Goal: Task Accomplishment & Management: Manage account settings

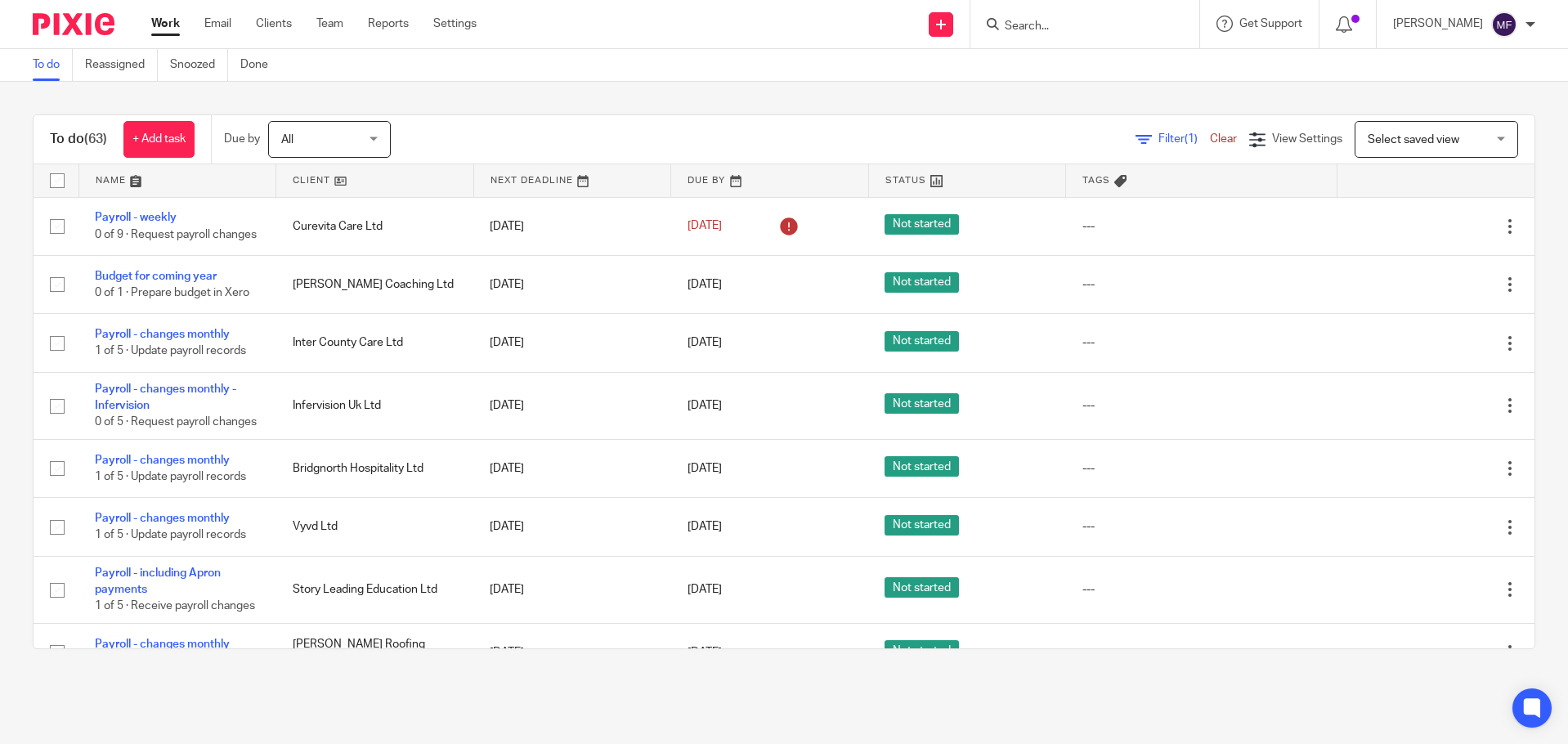
click at [1031, 25] on input "Search" at bounding box center [1076, 27] width 147 height 15
type input "curev"
click at [1104, 55] on link at bounding box center [1101, 64] width 203 height 24
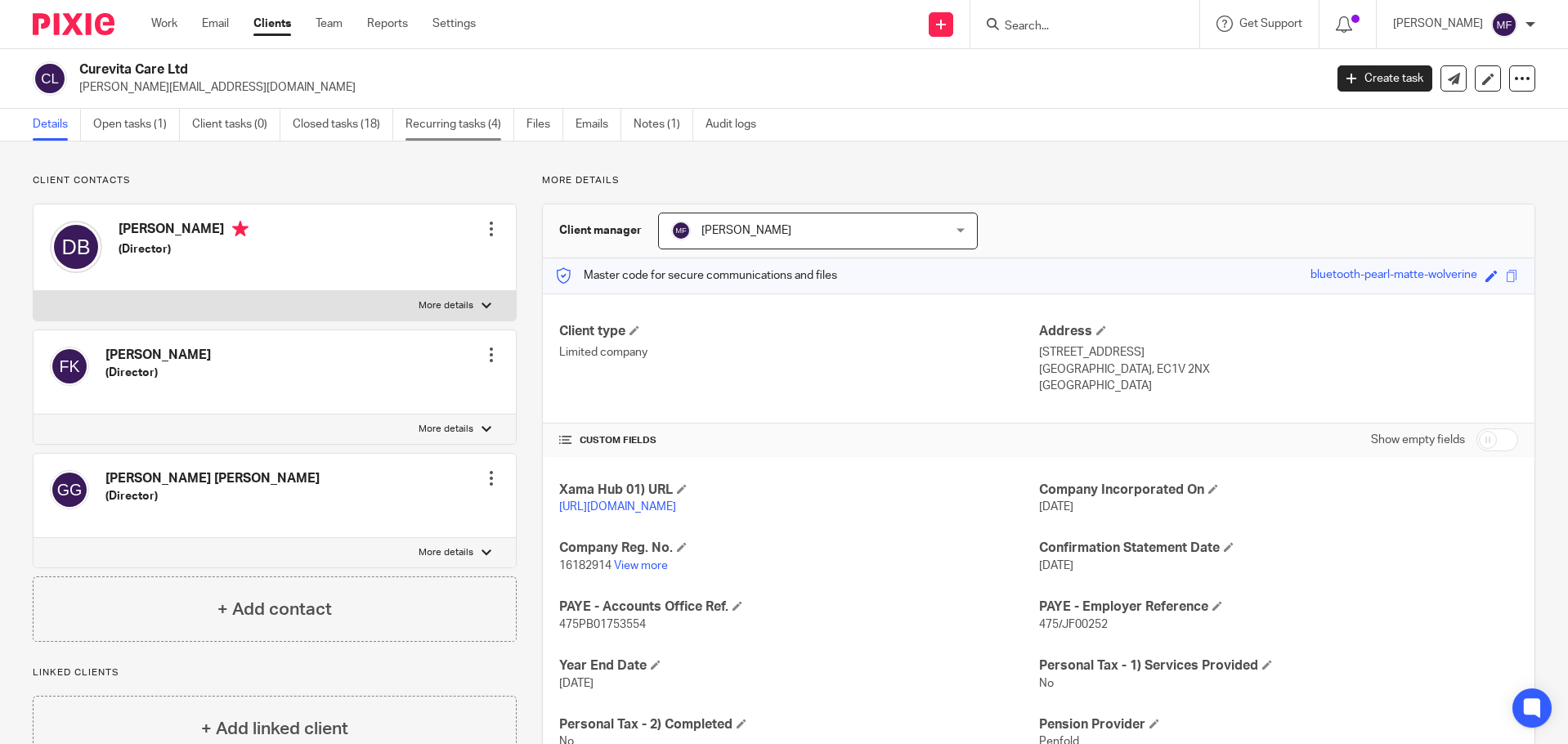
click at [479, 121] on link "Recurring tasks (4)" at bounding box center [460, 125] width 109 height 32
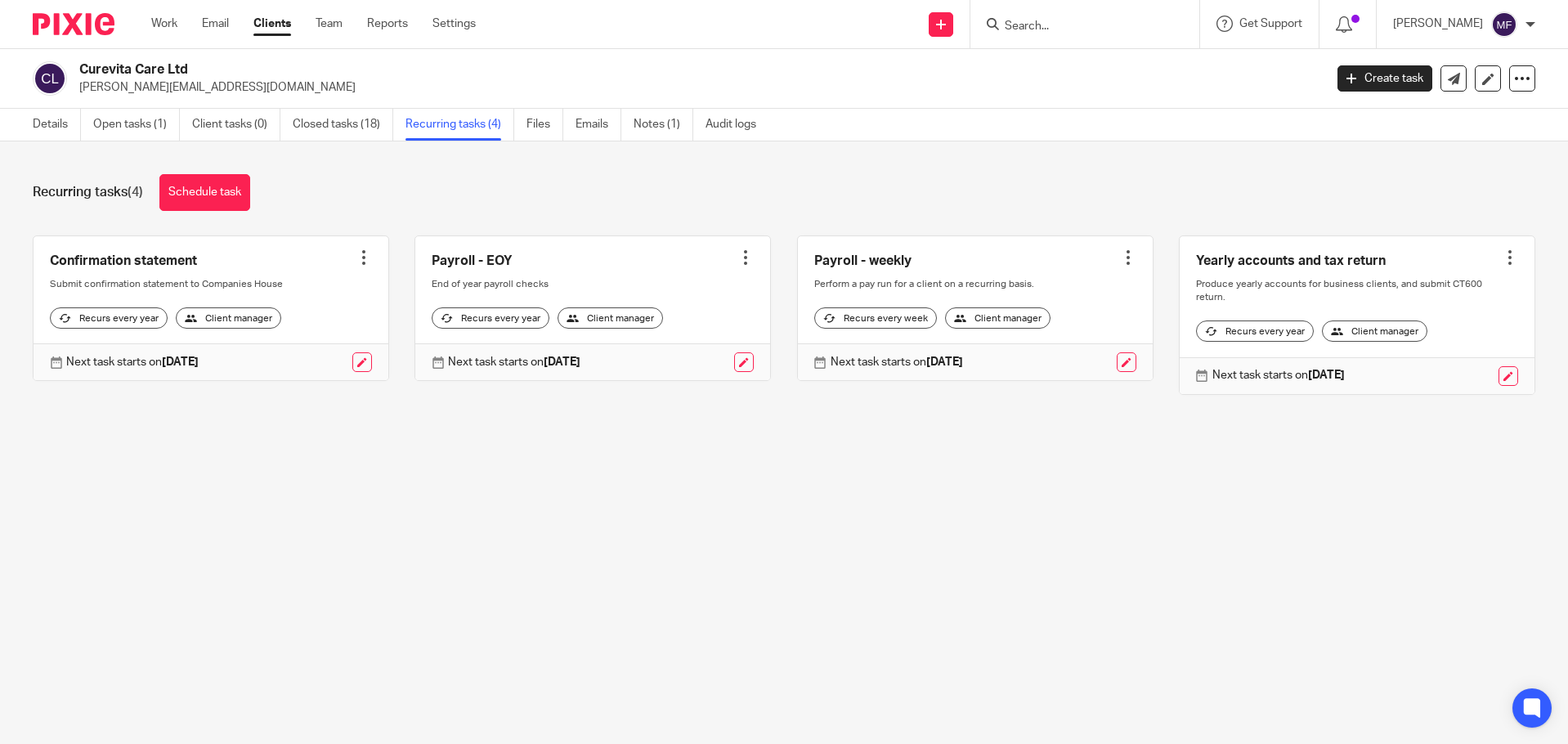
click at [646, 144] on div "Recurring tasks (4) Schedule task Confirmation statement Create task Clone temp…" at bounding box center [784, 296] width 1568 height 311
click at [129, 115] on link "Open tasks (1)" at bounding box center [136, 125] width 86 height 32
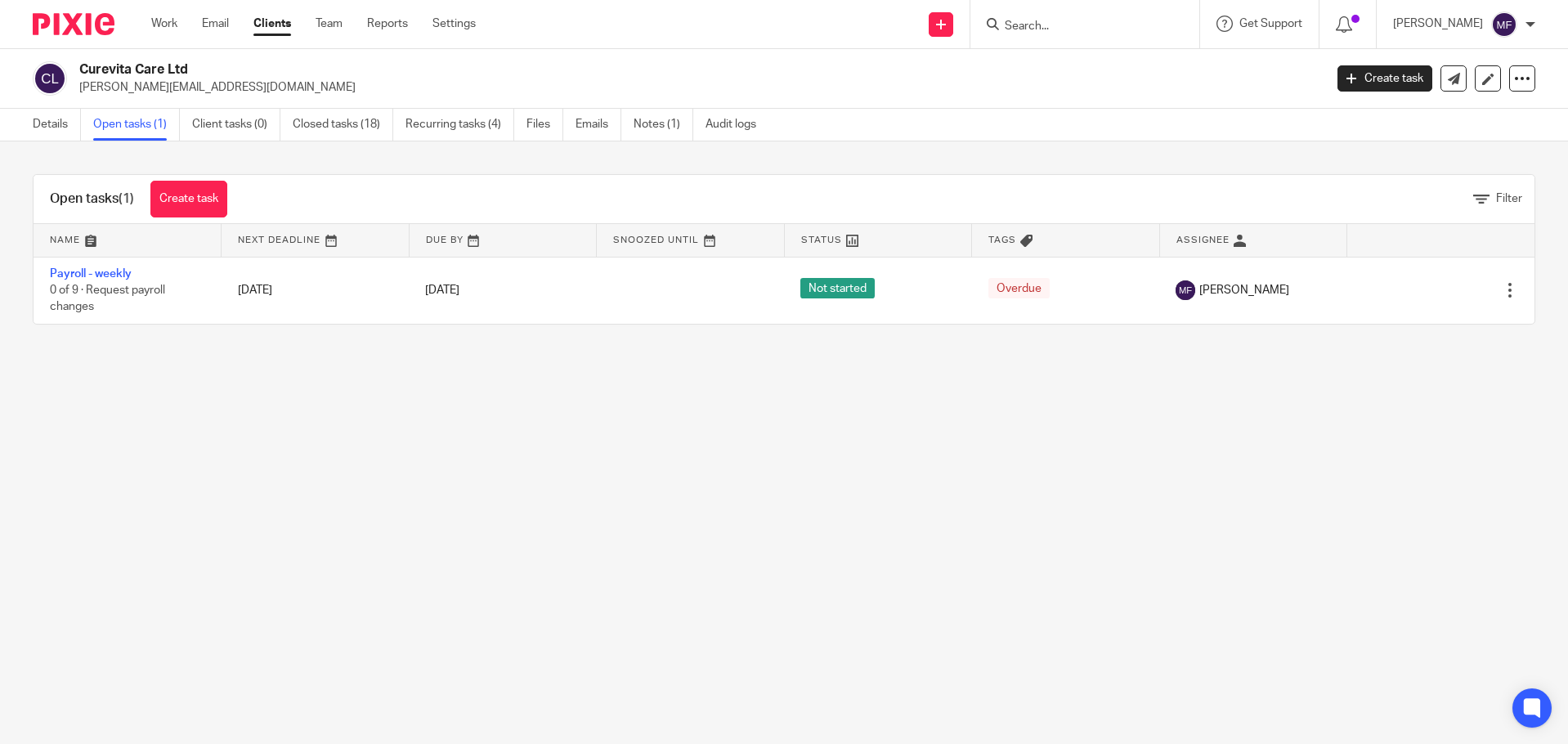
click at [184, 25] on ul "Work Email Clients Team Reports Settings" at bounding box center [326, 23] width 349 height 16
click at [158, 16] on link "Work" at bounding box center [164, 23] width 26 height 16
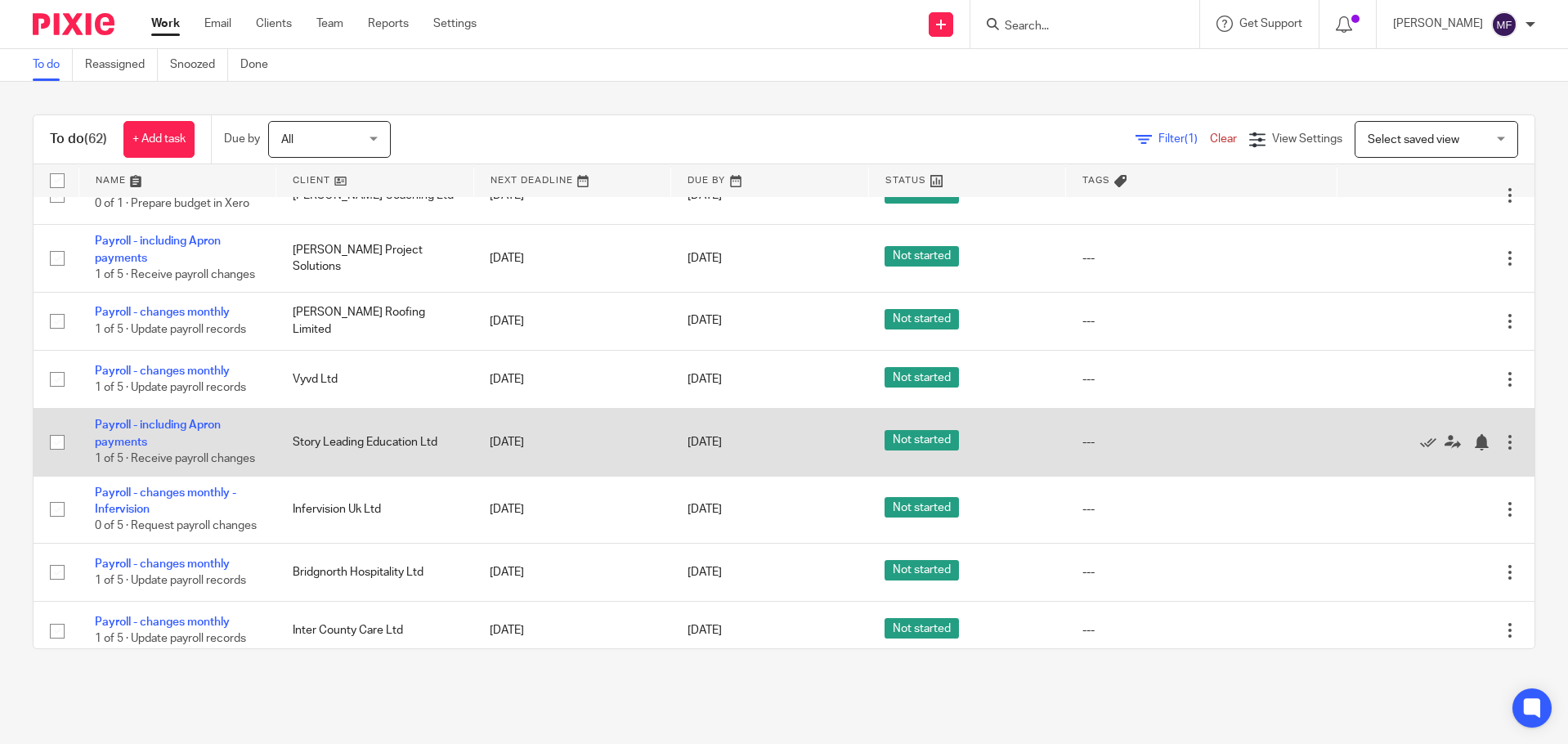
scroll to position [245, 0]
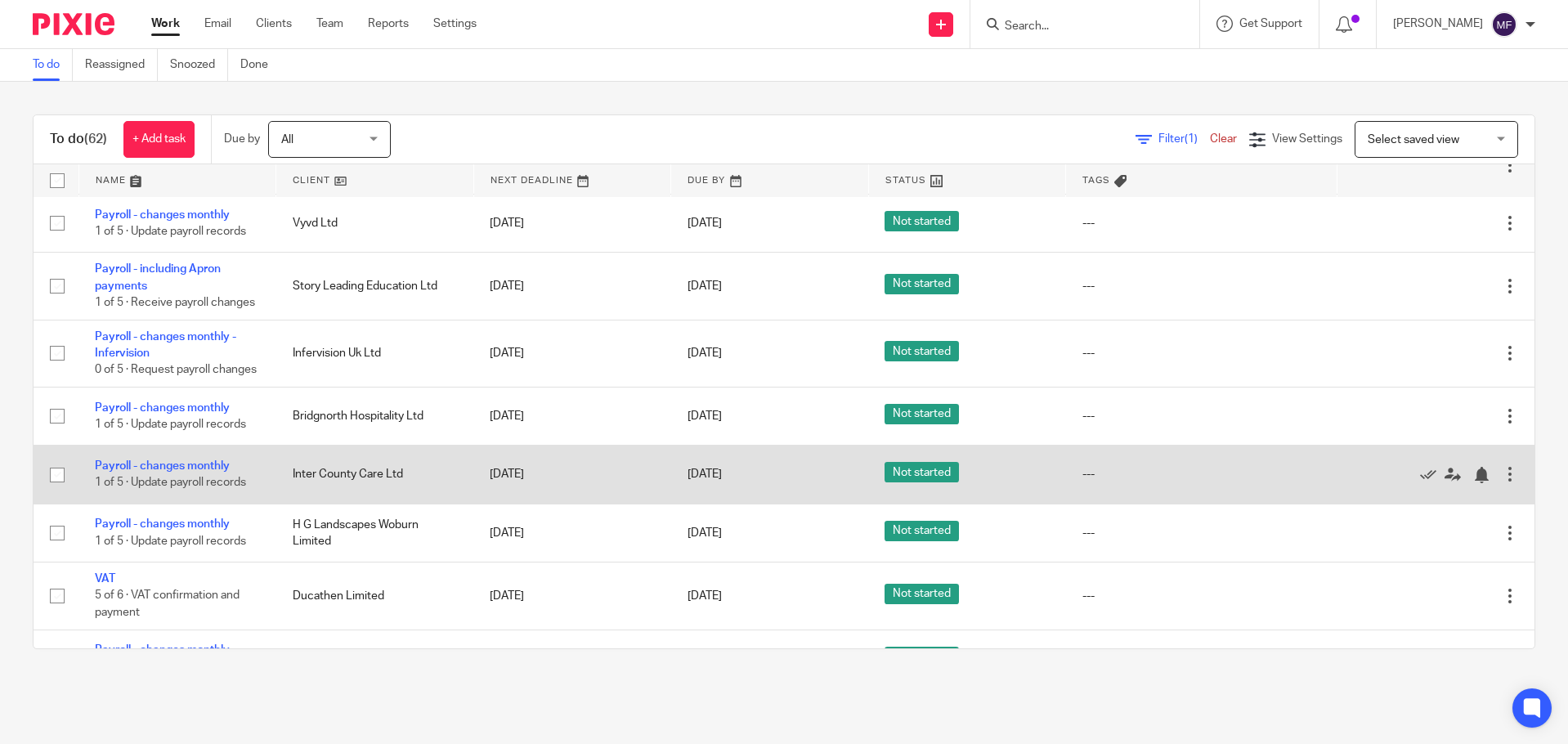
click at [1127, 504] on td "---" at bounding box center [1201, 475] width 270 height 58
click at [1444, 483] on icon at bounding box center [1452, 474] width 16 height 16
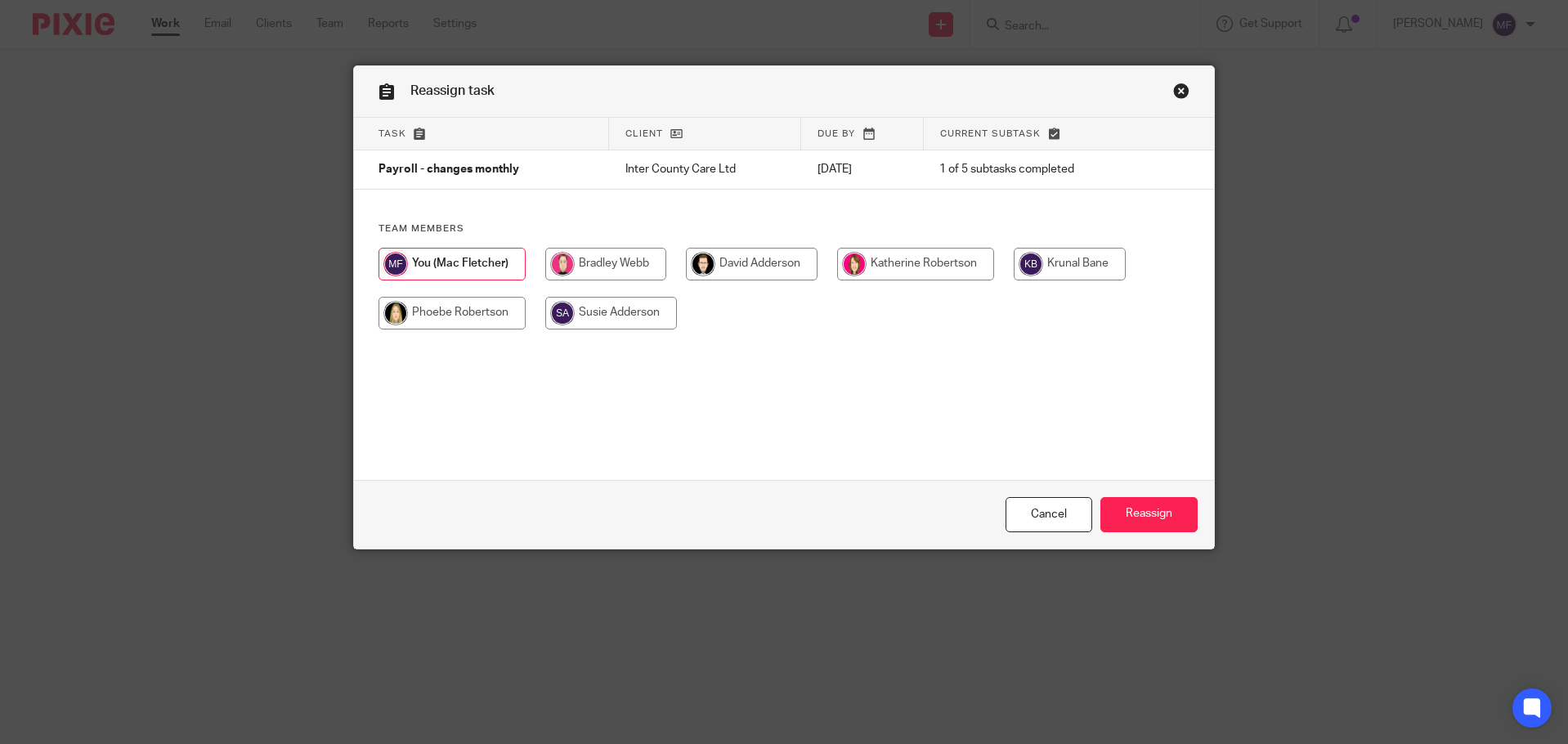
click at [724, 264] on input "radio" at bounding box center [752, 264] width 131 height 33
radio input "true"
click at [1147, 507] on input "Reassign" at bounding box center [1149, 514] width 98 height 35
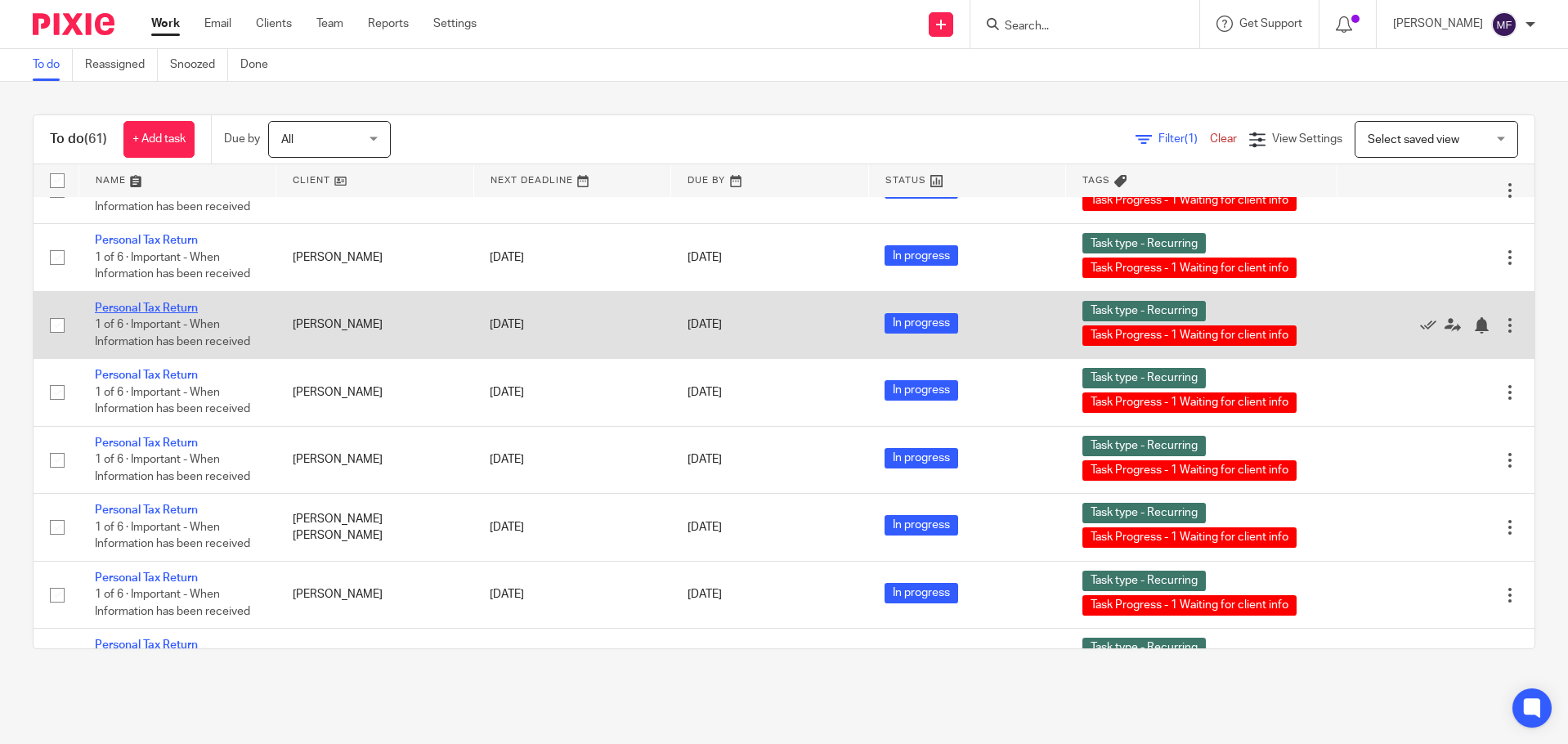
scroll to position [1880, 0]
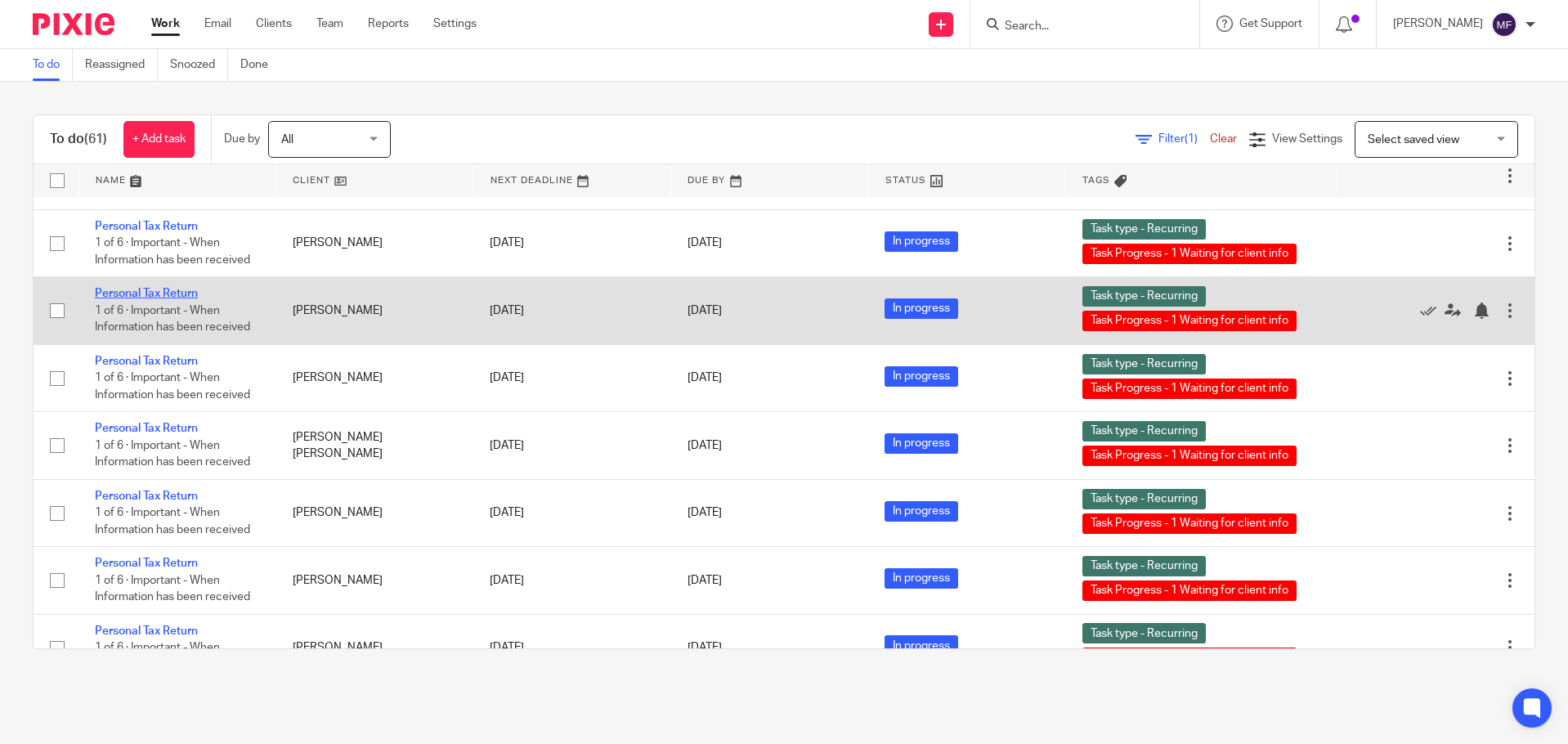
click at [135, 299] on link "Personal Tax Return" at bounding box center [146, 294] width 103 height 11
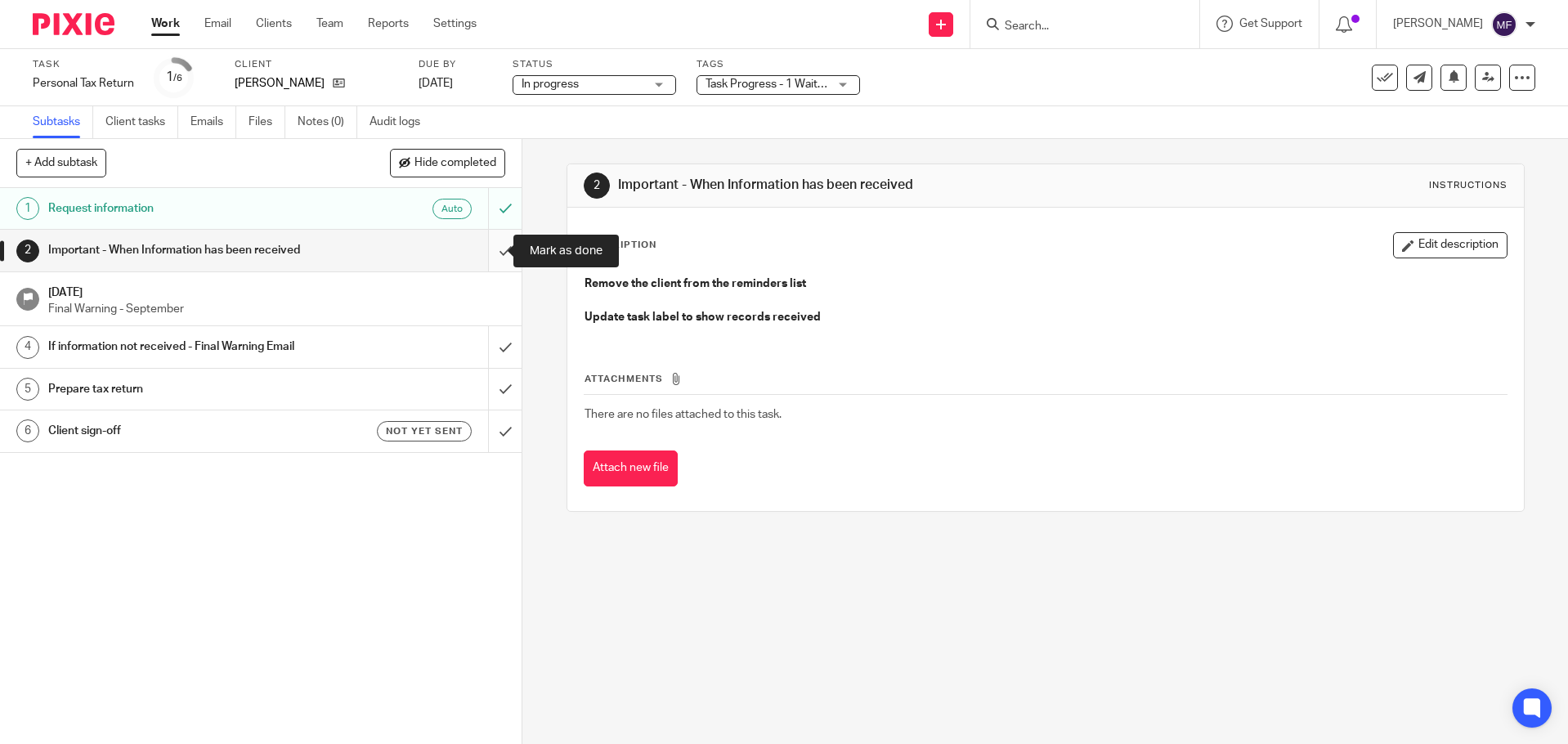
click at [480, 262] on input "submit" at bounding box center [261, 251] width 522 height 41
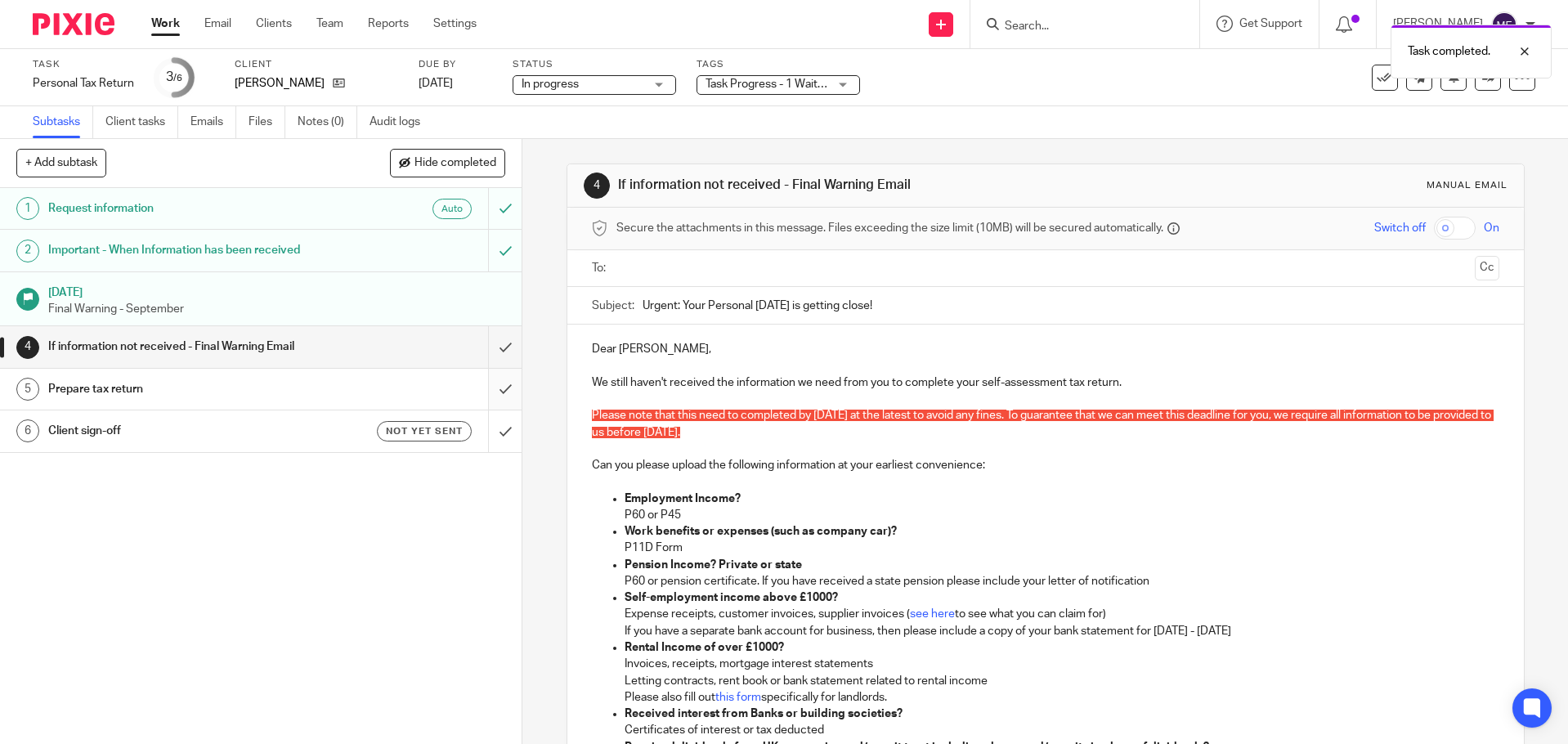
drag, startPoint x: 0, startPoint y: 0, endPoint x: 488, endPoint y: 383, distance: 620.3
click at [488, 383] on input "submit" at bounding box center [261, 389] width 522 height 41
click at [487, 349] on input "submit" at bounding box center [261, 347] width 522 height 41
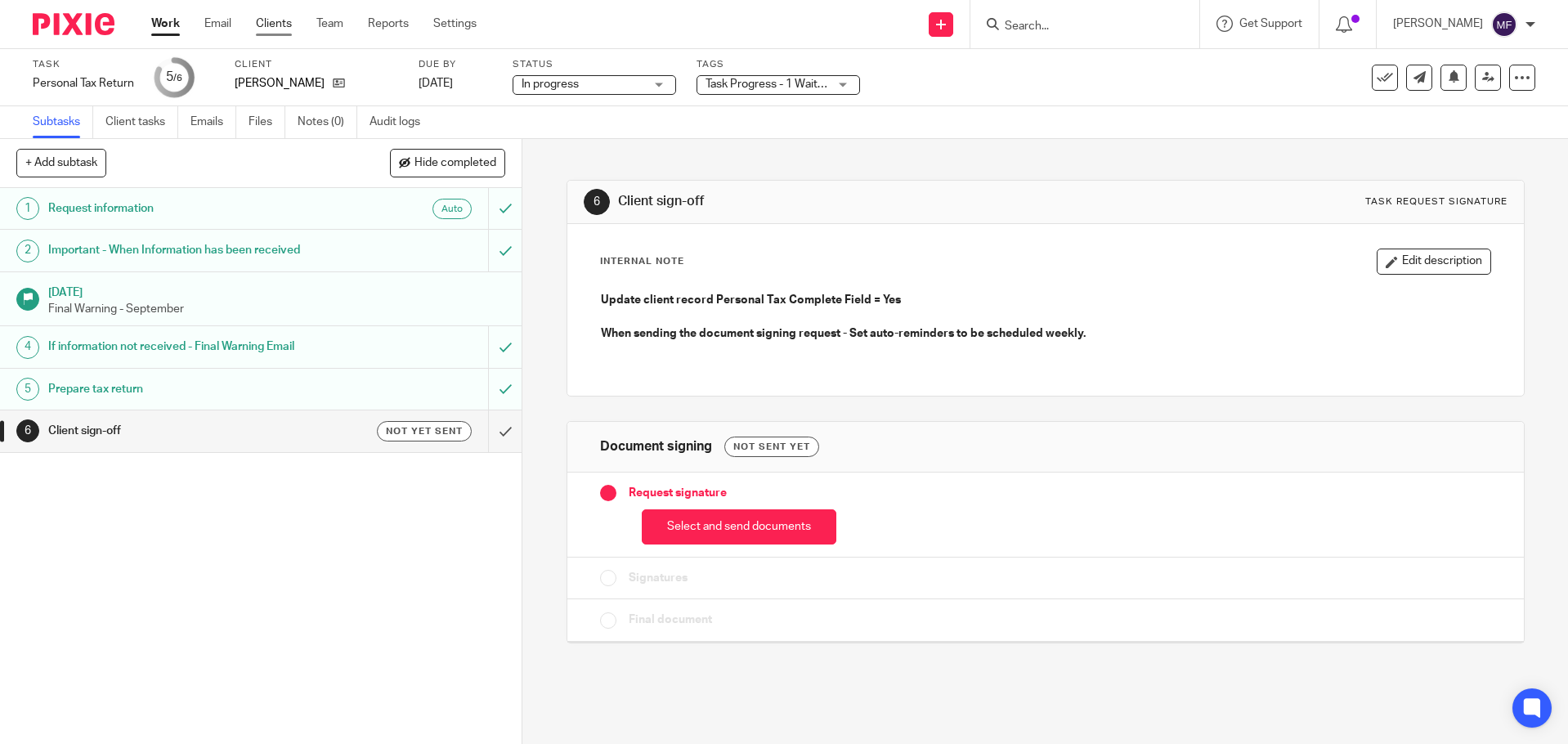
click at [269, 21] on link "Clients" at bounding box center [274, 23] width 36 height 16
click at [325, 75] on link at bounding box center [335, 83] width 21 height 16
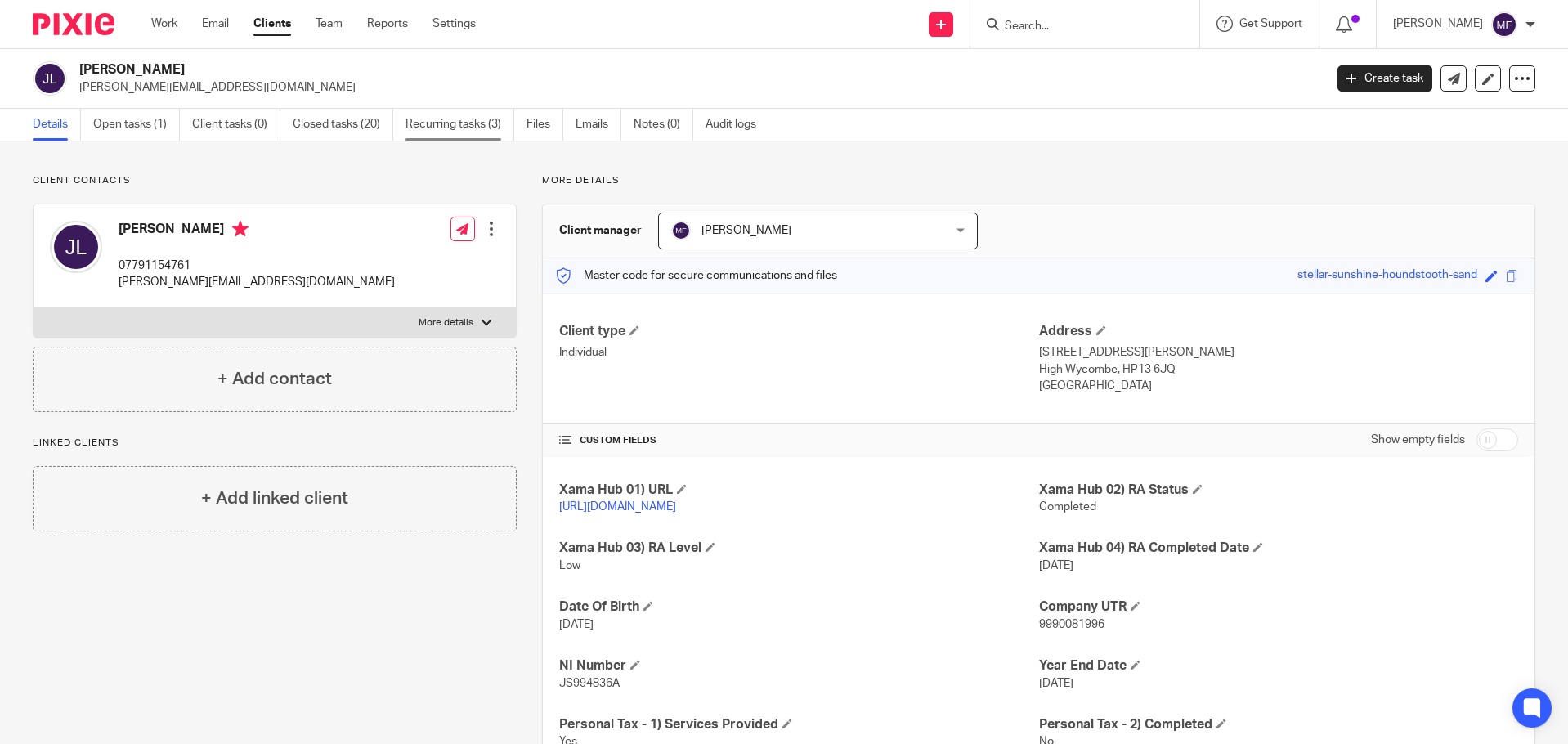
click at [444, 125] on link "Recurring tasks (3)" at bounding box center [460, 125] width 109 height 32
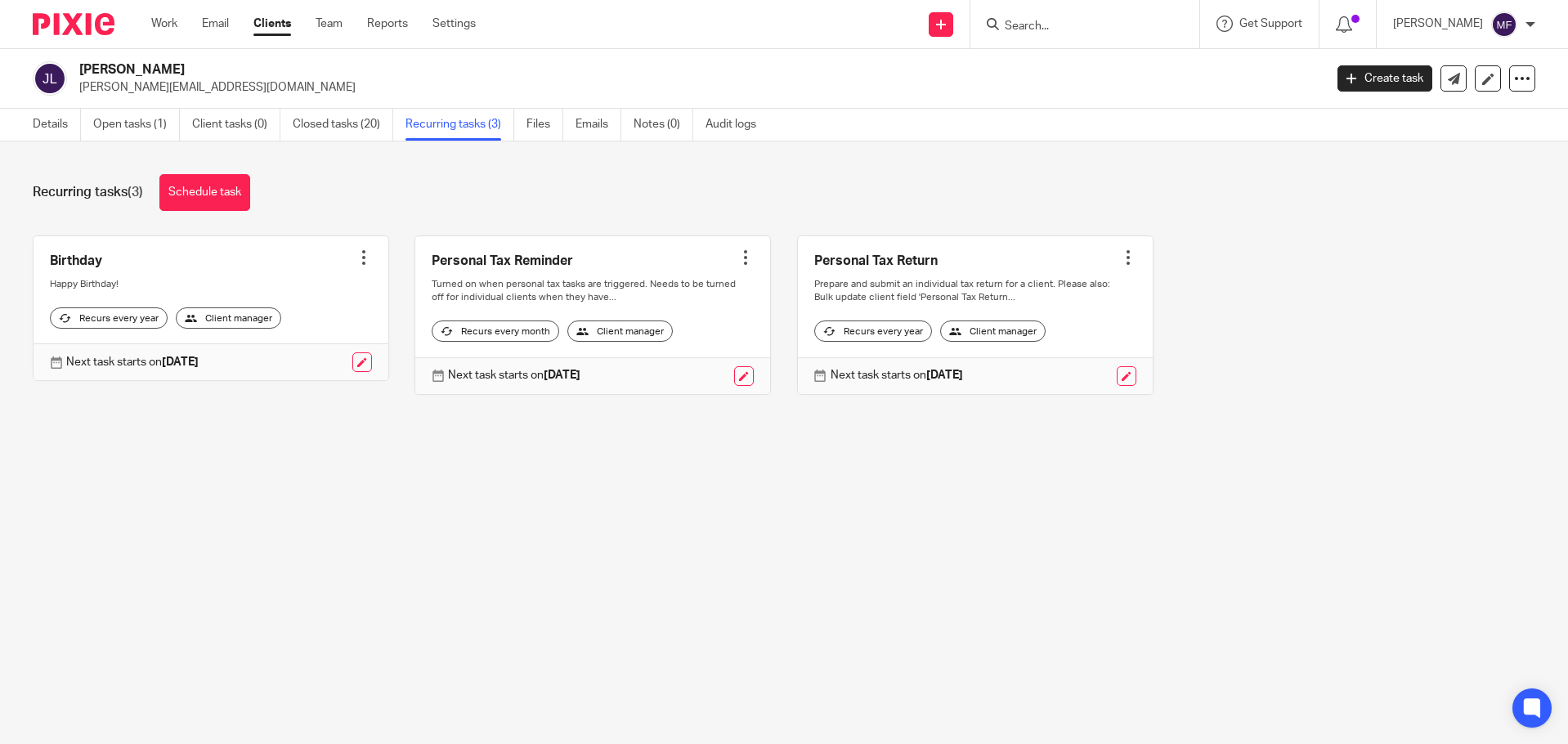
click at [743, 252] on link at bounding box center [593, 315] width 355 height 158
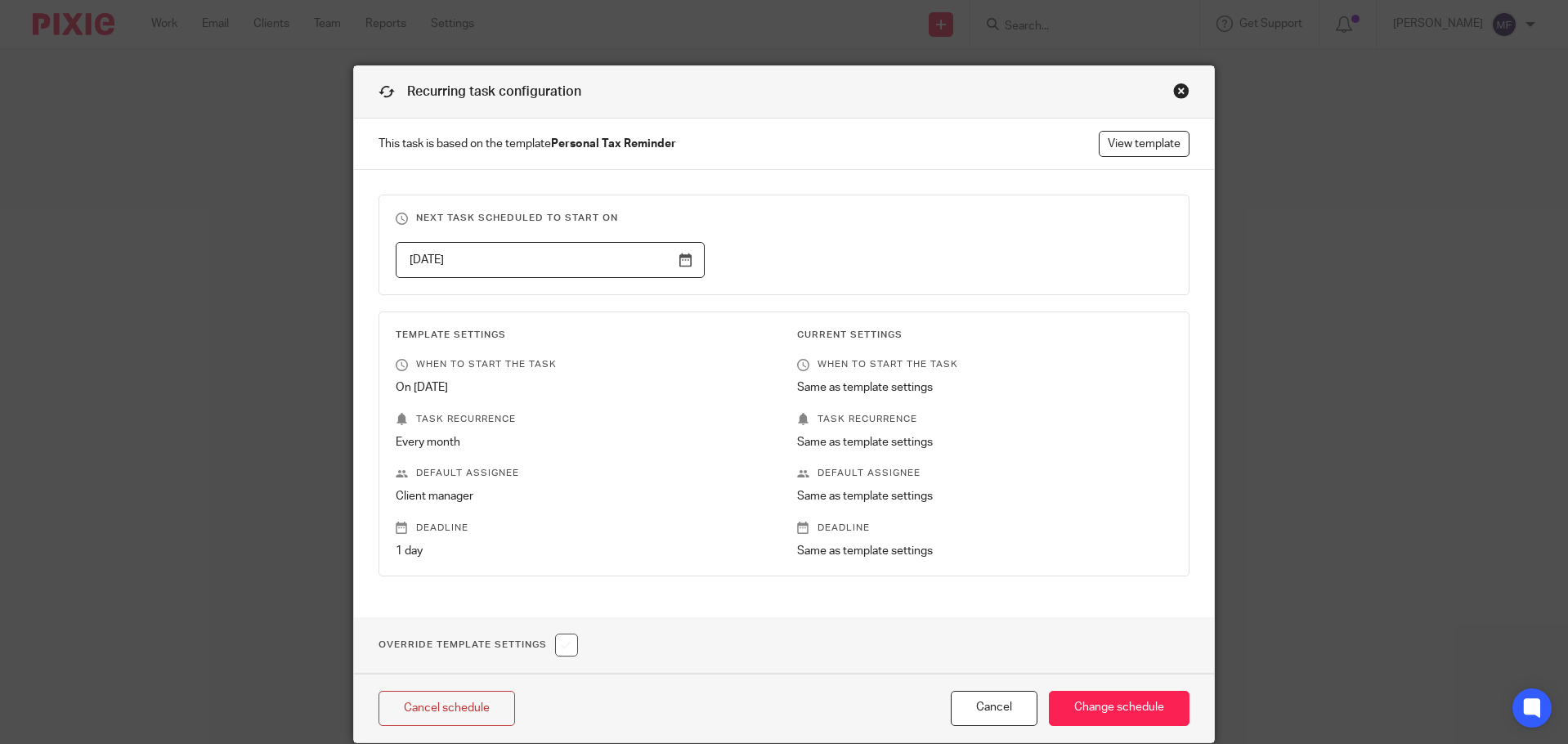
click at [1174, 86] on div "Close this dialog window" at bounding box center [1180, 90] width 16 height 16
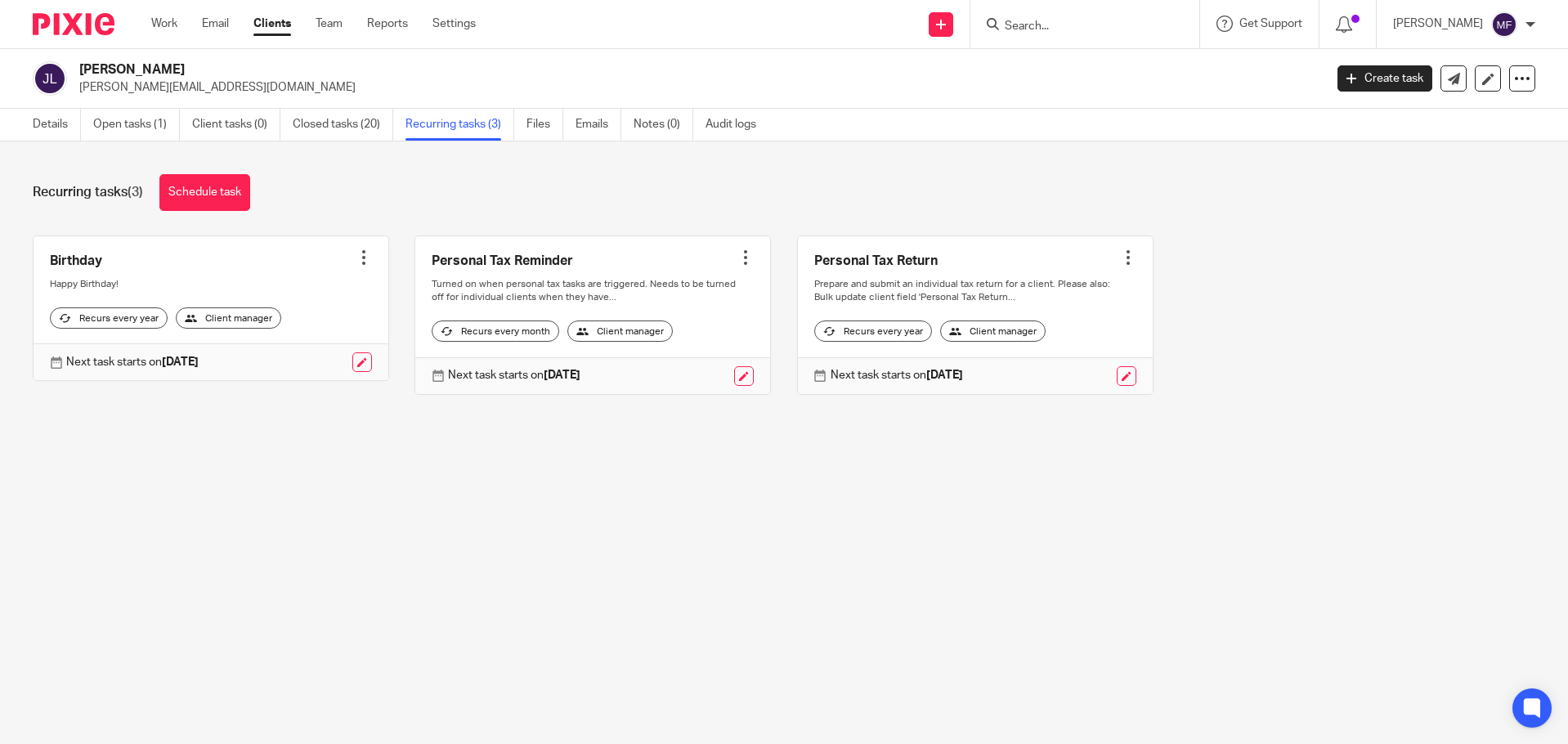
click at [739, 247] on link at bounding box center [593, 315] width 355 height 158
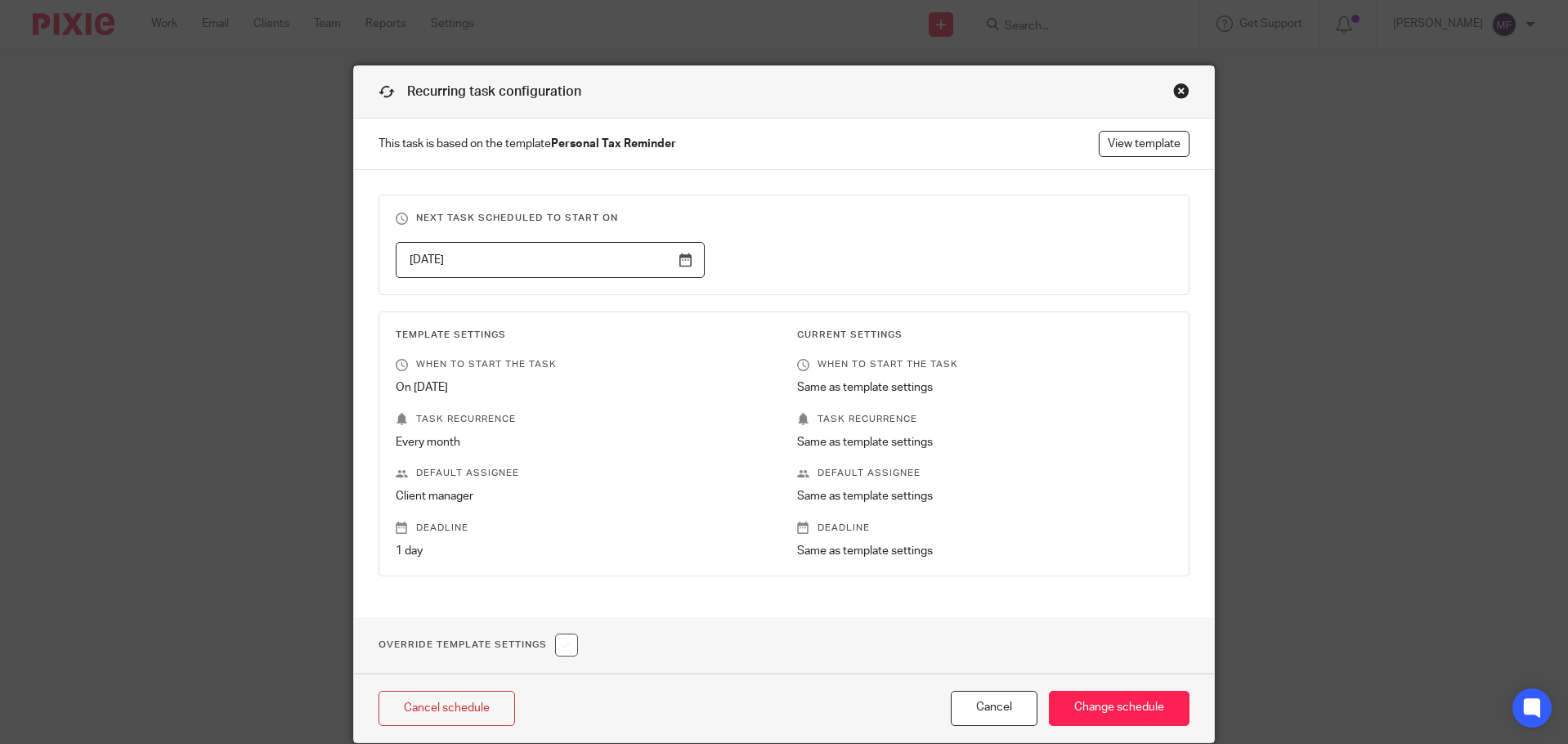
click at [1173, 84] on div "Close this dialog window" at bounding box center [1180, 90] width 16 height 16
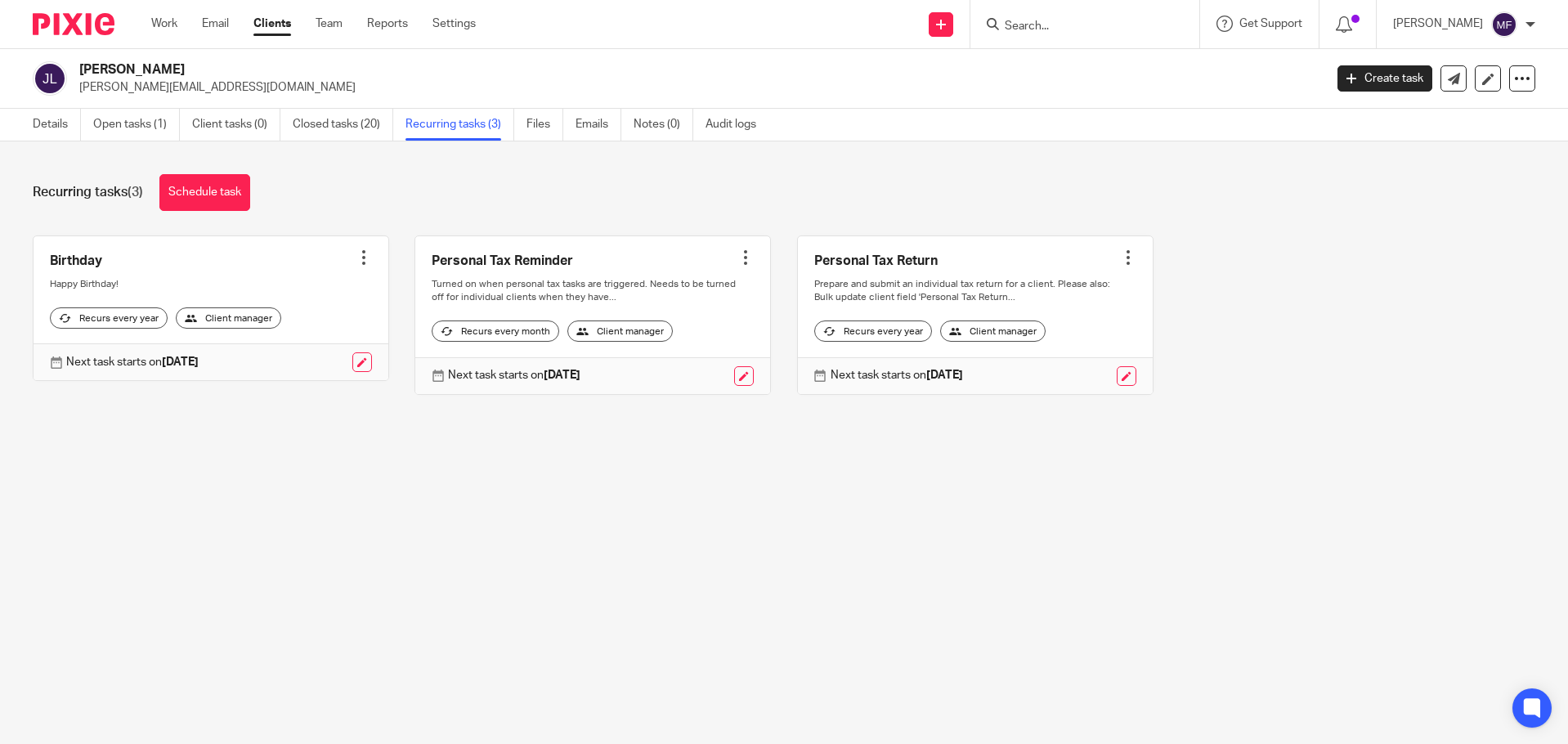
click at [738, 253] on div at bounding box center [745, 257] width 16 height 16
click at [666, 361] on span "Cancel schedule" at bounding box center [673, 361] width 85 height 11
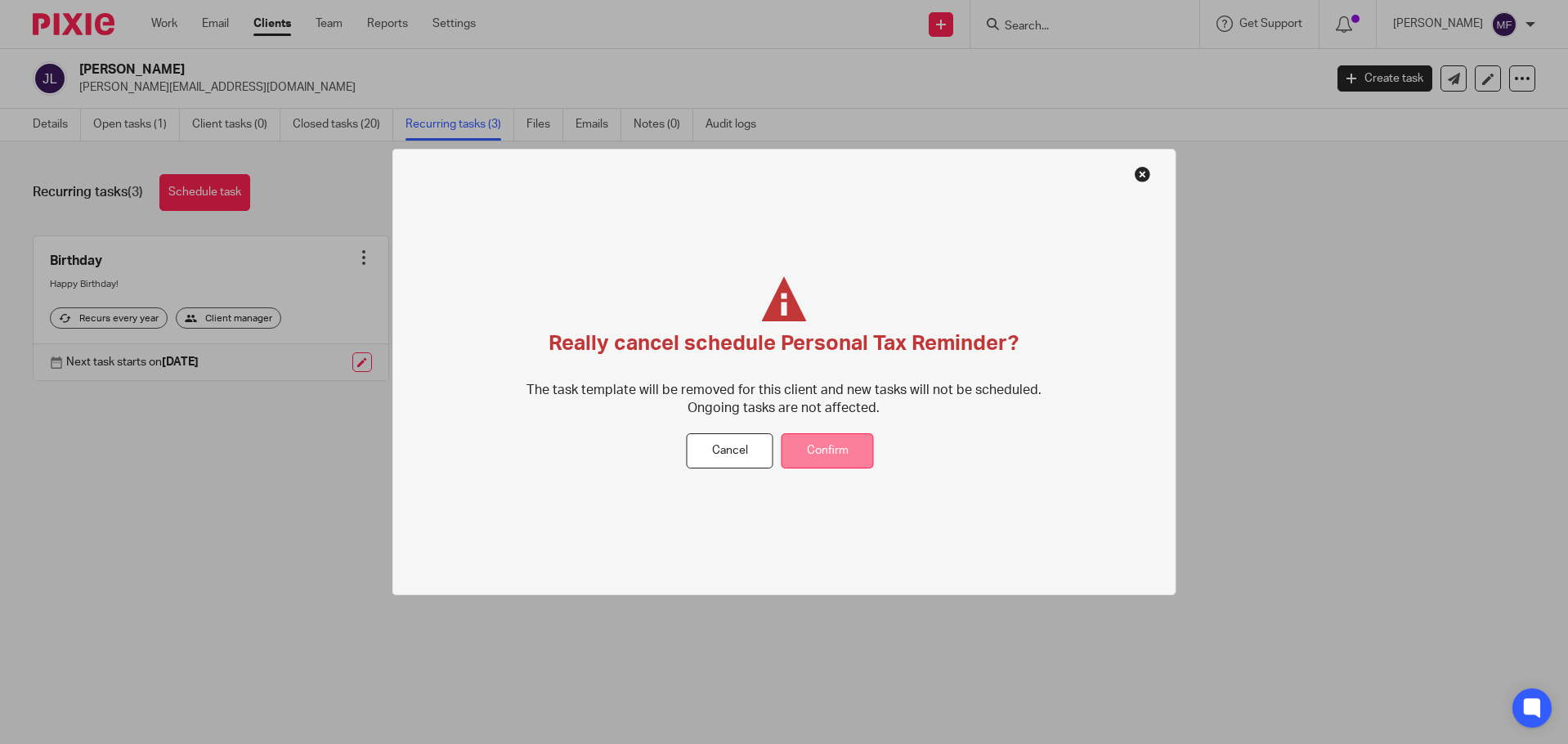
click at [837, 439] on button "Confirm" at bounding box center [828, 450] width 92 height 35
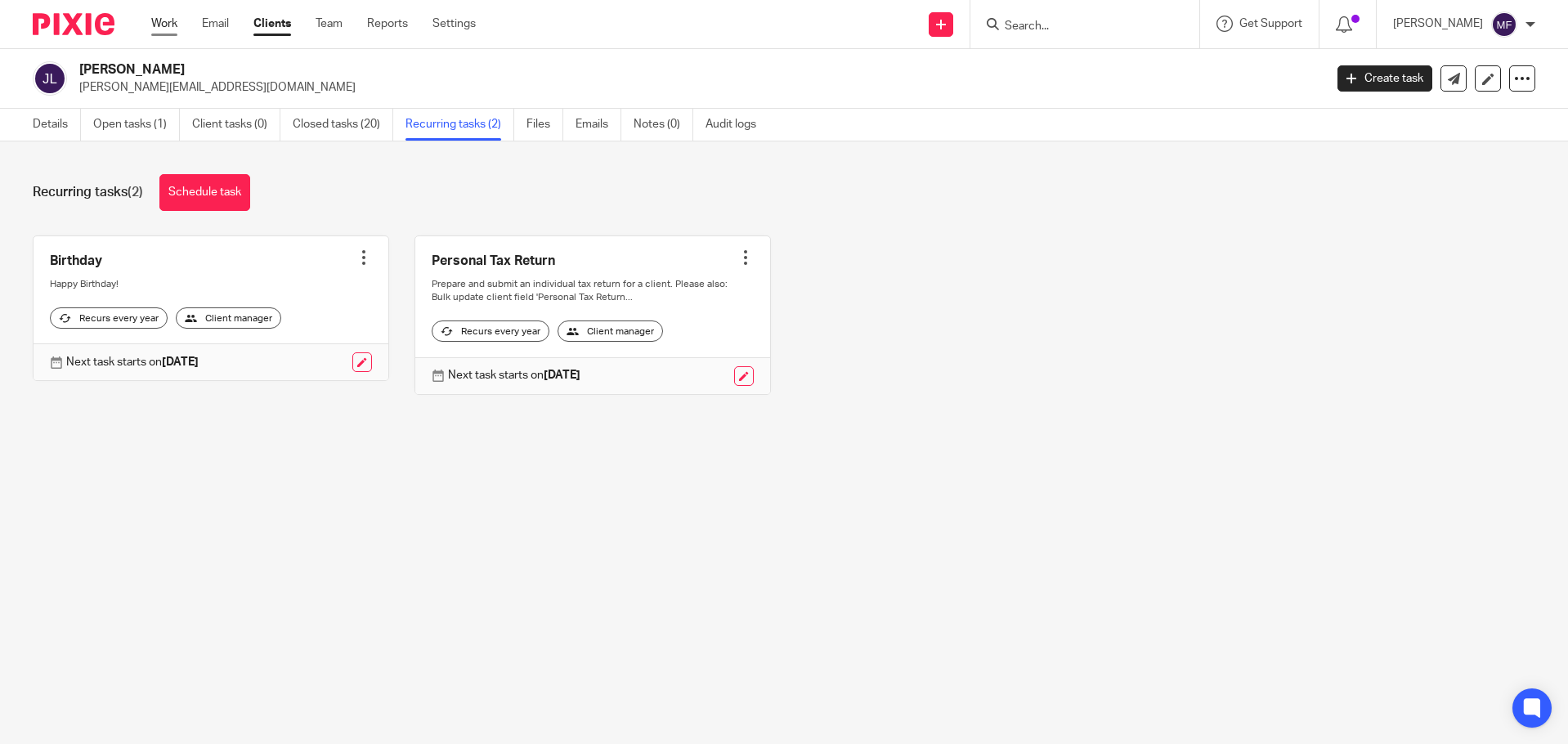
click at [160, 16] on link "Work" at bounding box center [164, 23] width 26 height 16
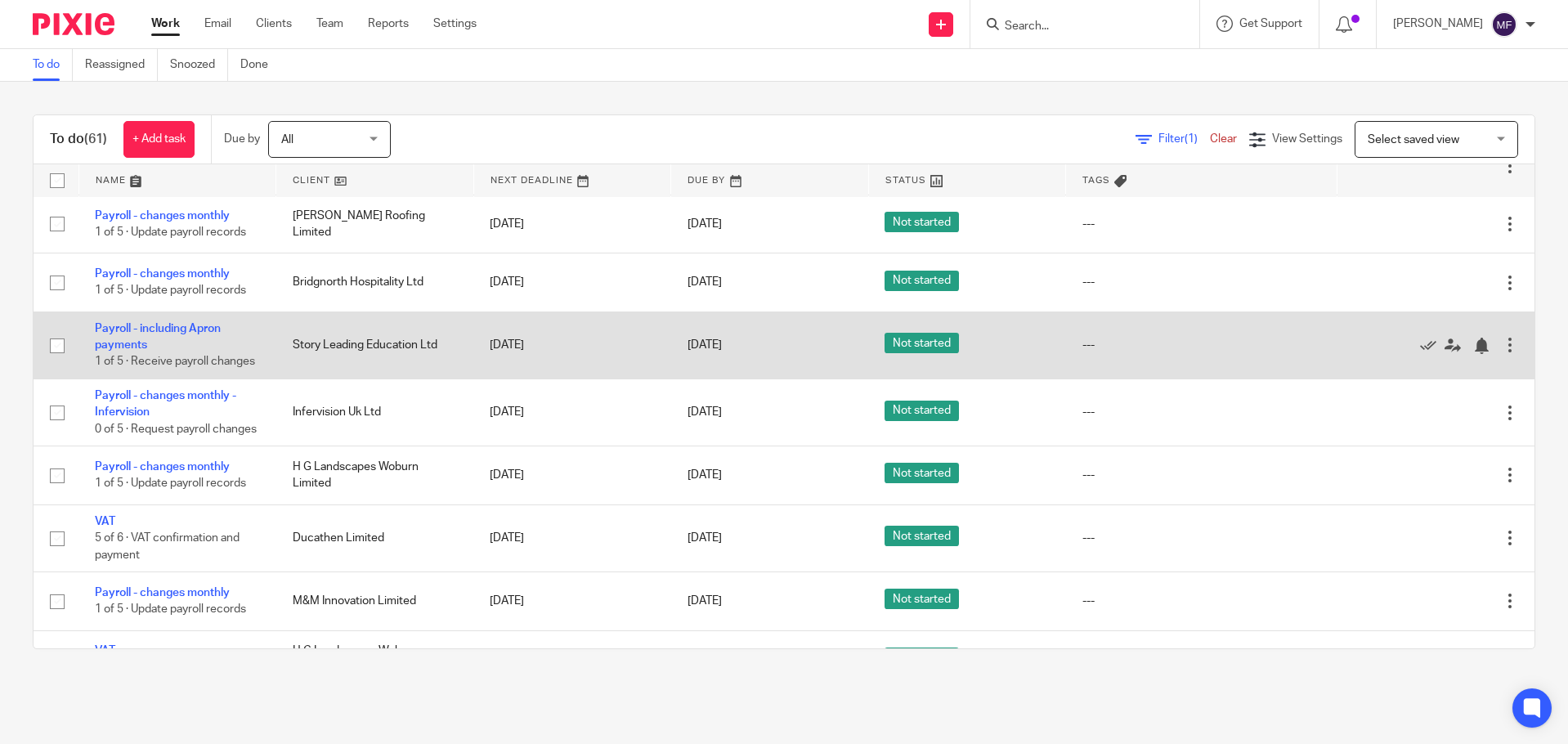
scroll to position [245, 0]
click at [1420, 353] on icon at bounding box center [1427, 344] width 16 height 16
